Goal: Information Seeking & Learning: Learn about a topic

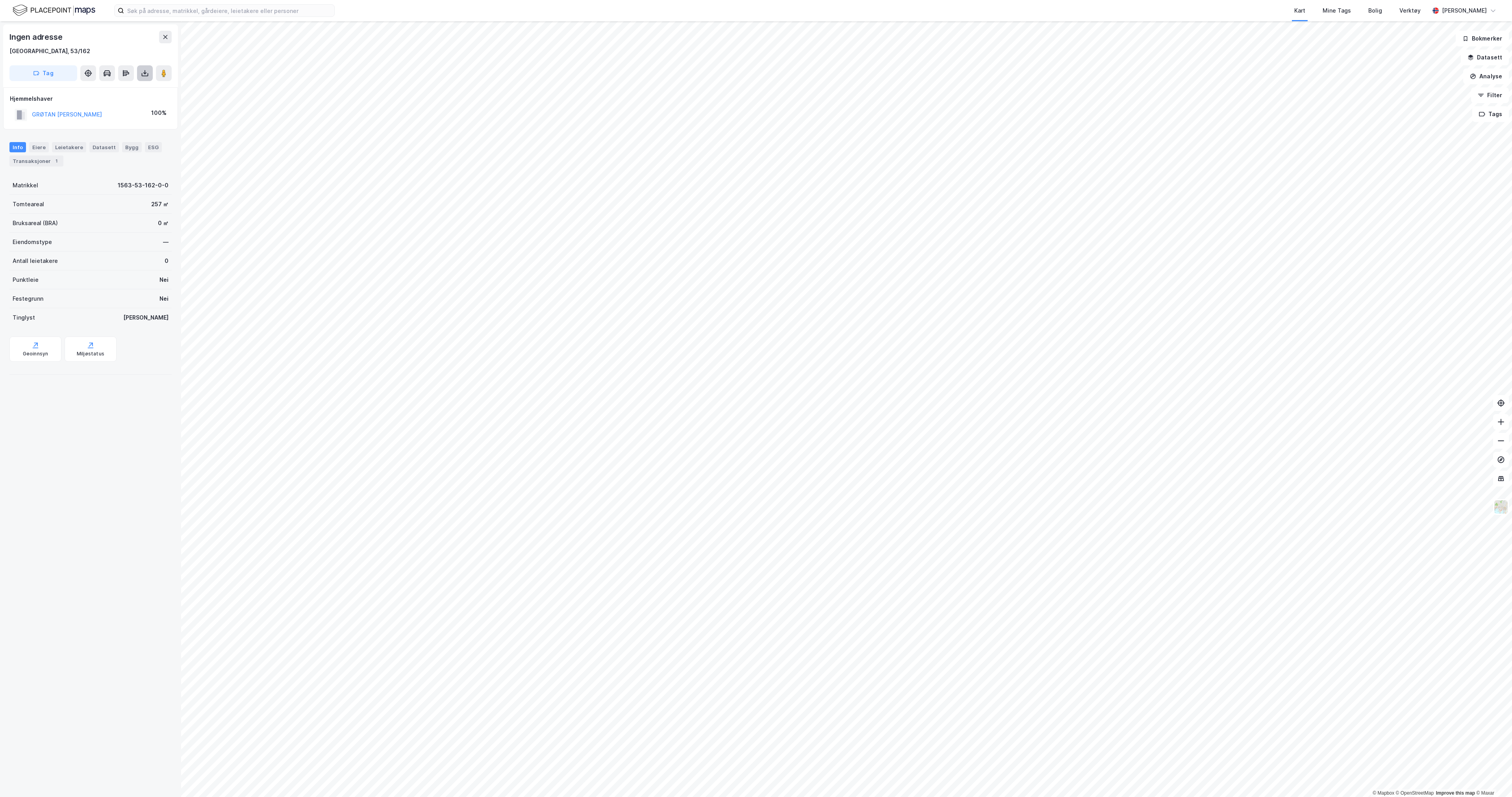
click at [142, 76] on icon at bounding box center [145, 75] width 6 height 3
click at [91, 73] on icon at bounding box center [91, 73] width 2 height 1
